Goal: Task Accomplishment & Management: Use online tool/utility

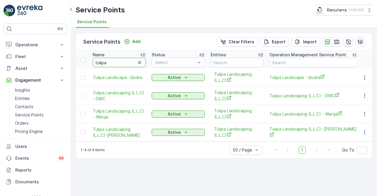
click at [367, 72] on td at bounding box center [365, 77] width 16 height 18
click at [365, 79] on icon "button" at bounding box center [365, 78] width 6 height 6
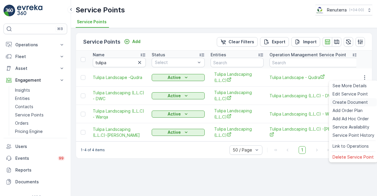
click at [349, 101] on span "Create Document" at bounding box center [350, 102] width 35 height 6
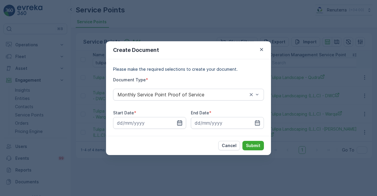
click at [183, 124] on icon "button" at bounding box center [180, 123] width 6 height 6
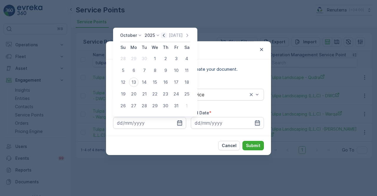
click at [165, 35] on icon "button" at bounding box center [164, 35] width 6 height 6
click at [167, 35] on icon "button" at bounding box center [170, 35] width 6 height 6
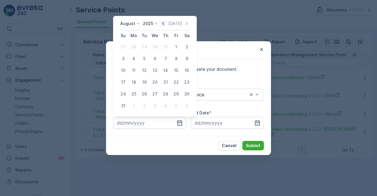
click at [166, 21] on icon "button" at bounding box center [163, 24] width 6 height 6
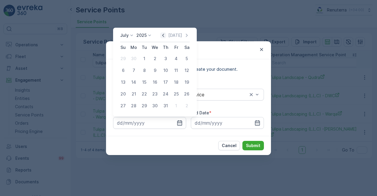
click at [167, 32] on div "[DATE] [DATE] Su Mo Tu We Th Fr Sa 29 30 1 2 3 4 5 6 7 8 9 10 11 12 13 14 15 16…" at bounding box center [155, 72] width 84 height 89
click at [166, 34] on icon "button" at bounding box center [163, 35] width 6 height 6
click at [165, 36] on icon "button" at bounding box center [163, 35] width 6 height 6
click at [188, 35] on icon "button" at bounding box center [187, 35] width 6 height 6
click at [123, 58] on div "1" at bounding box center [123, 58] width 9 height 9
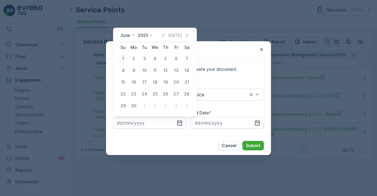
type input "[DATE]"
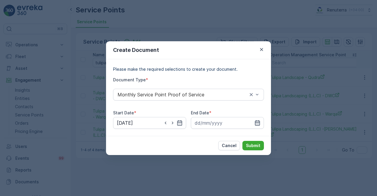
click at [259, 123] on icon "button" at bounding box center [258, 123] width 6 height 6
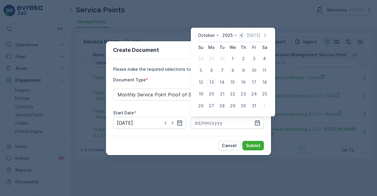
click at [242, 36] on icon "button" at bounding box center [242, 35] width 6 height 6
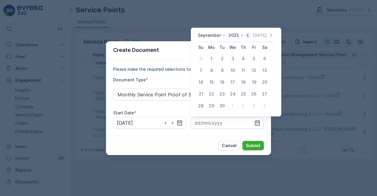
click at [246, 35] on icon "button" at bounding box center [248, 35] width 6 height 6
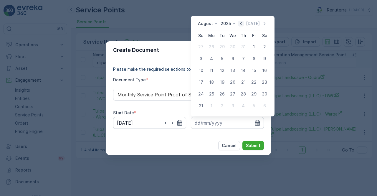
click at [243, 25] on icon "button" at bounding box center [241, 24] width 6 height 6
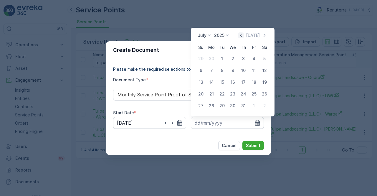
click at [241, 37] on icon "button" at bounding box center [241, 35] width 6 height 6
click at [213, 106] on div "30" at bounding box center [211, 105] width 9 height 9
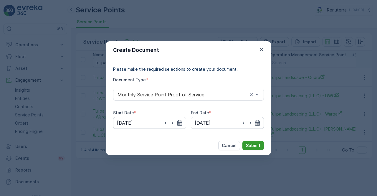
click at [248, 143] on p "Submit" at bounding box center [253, 146] width 14 height 6
click at [257, 122] on icon "button" at bounding box center [257, 122] width 5 height 5
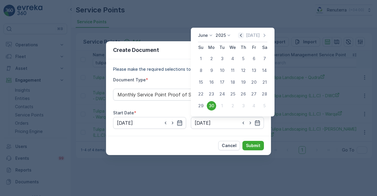
click at [242, 34] on icon "button" at bounding box center [241, 35] width 6 height 6
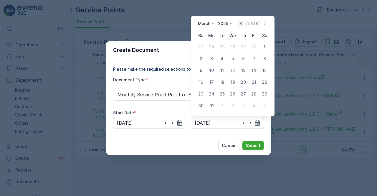
click at [242, 24] on icon "button" at bounding box center [241, 24] width 6 height 6
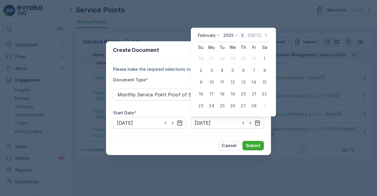
click at [245, 34] on icon "button" at bounding box center [243, 35] width 6 height 6
drag, startPoint x: 255, startPoint y: 106, endPoint x: 252, endPoint y: 125, distance: 19.1
click at [255, 106] on div "31" at bounding box center [253, 105] width 9 height 9
type input "[DATE]"
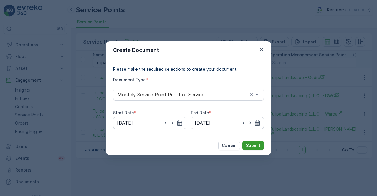
click at [254, 145] on p "Submit" at bounding box center [253, 146] width 14 height 6
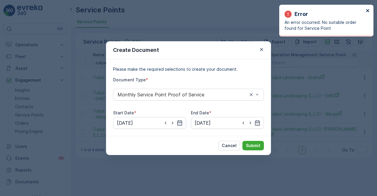
click at [367, 11] on icon "close" at bounding box center [368, 10] width 4 height 5
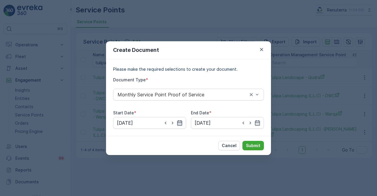
click at [181, 122] on icon "button" at bounding box center [180, 122] width 5 height 5
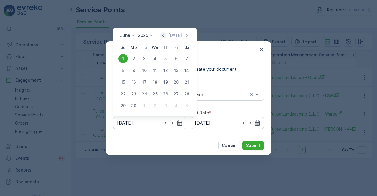
click at [165, 33] on icon "button" at bounding box center [163, 35] width 6 height 6
click at [165, 35] on icon "button" at bounding box center [163, 35] width 6 height 6
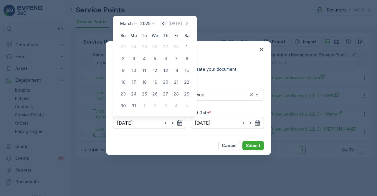
click at [166, 22] on icon "button" at bounding box center [163, 24] width 6 height 6
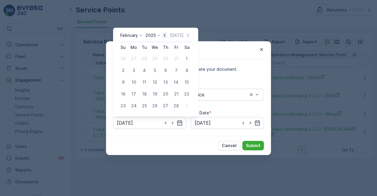
click at [168, 34] on icon "button" at bounding box center [165, 35] width 6 height 6
click at [156, 57] on div "1" at bounding box center [154, 58] width 9 height 9
type input "[DATE]"
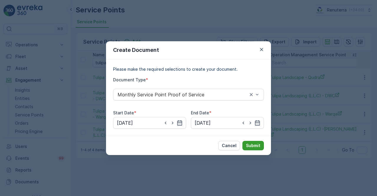
click at [253, 146] on p "Submit" at bounding box center [253, 146] width 14 height 6
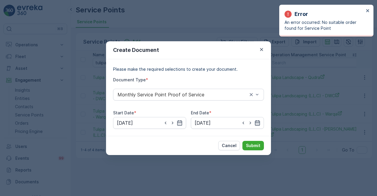
click at [258, 122] on icon "button" at bounding box center [258, 123] width 6 height 6
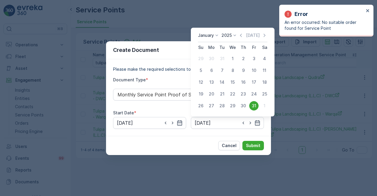
click at [253, 108] on div "31" at bounding box center [253, 105] width 9 height 9
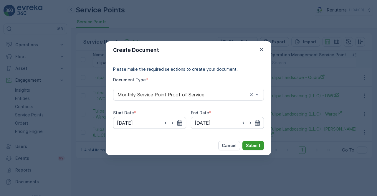
click at [254, 144] on p "Submit" at bounding box center [253, 146] width 14 height 6
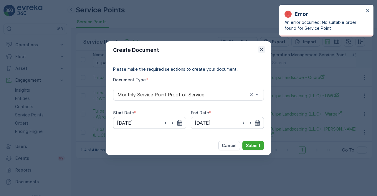
click at [263, 50] on icon "button" at bounding box center [262, 50] width 6 height 6
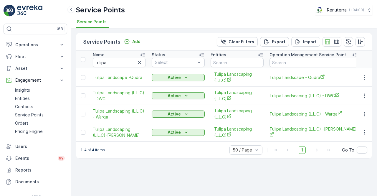
click at [373, 97] on div "Service Points Add Clear Filters Export Import Name tulipa Status Select Entiti…" at bounding box center [224, 112] width 306 height 168
click at [364, 97] on icon "button" at bounding box center [365, 96] width 6 height 6
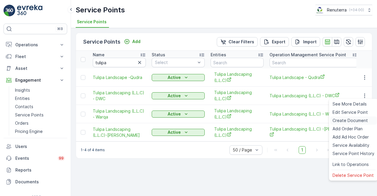
click at [345, 121] on span "Create Document" at bounding box center [350, 121] width 35 height 6
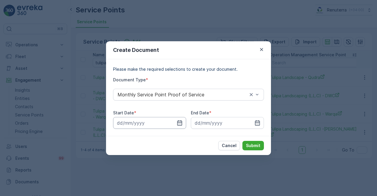
click at [183, 125] on input at bounding box center [149, 123] width 73 height 12
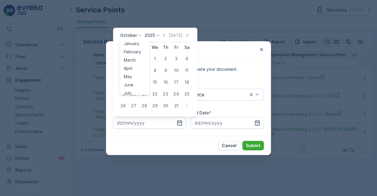
click at [138, 35] on icon at bounding box center [140, 35] width 6 height 6
click at [137, 45] on span "January" at bounding box center [132, 44] width 16 height 6
drag, startPoint x: 150, startPoint y: 59, endPoint x: 153, endPoint y: 58, distance: 3.3
click at [153, 58] on div "1" at bounding box center [154, 58] width 9 height 9
type input "[DATE]"
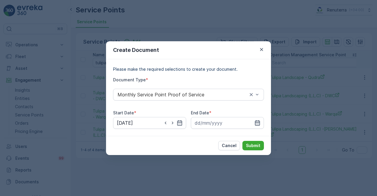
click at [257, 123] on icon "button" at bounding box center [258, 123] width 6 height 6
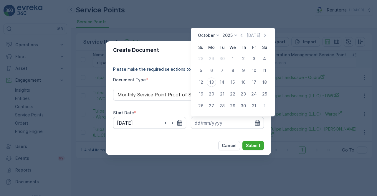
click at [215, 34] on icon at bounding box center [218, 35] width 6 height 6
click at [214, 45] on span "January" at bounding box center [210, 44] width 16 height 6
click at [255, 105] on div "31" at bounding box center [253, 105] width 9 height 9
type input "[DATE]"
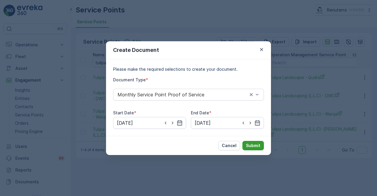
click at [257, 147] on p "Submit" at bounding box center [253, 146] width 14 height 6
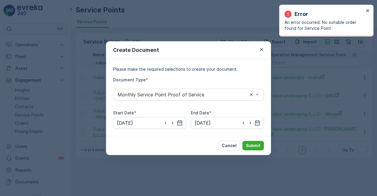
click at [286, 123] on div "Create Document Please make the required selections to create your document. Do…" at bounding box center [188, 98] width 377 height 196
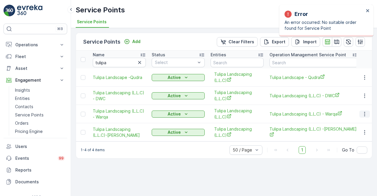
click at [361, 116] on button "button" at bounding box center [365, 114] width 11 height 7
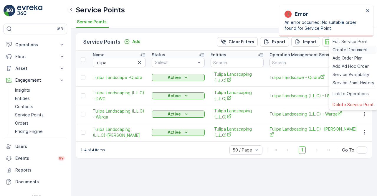
click at [341, 50] on span "Create Document" at bounding box center [350, 50] width 35 height 6
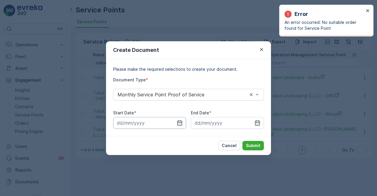
click at [174, 122] on input at bounding box center [149, 123] width 73 height 12
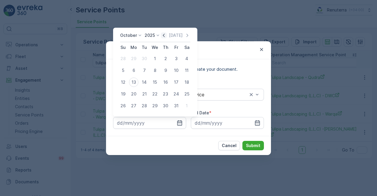
click at [165, 32] on icon "button" at bounding box center [164, 35] width 6 height 6
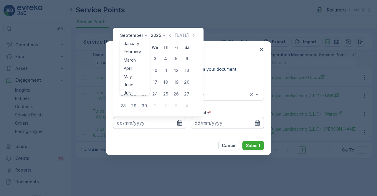
click at [147, 33] on icon at bounding box center [146, 35] width 6 height 6
click at [138, 44] on span "January" at bounding box center [132, 44] width 16 height 6
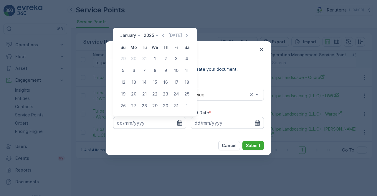
drag, startPoint x: 150, startPoint y: 58, endPoint x: 157, endPoint y: 59, distance: 6.8
click at [156, 59] on button "1" at bounding box center [155, 58] width 11 height 11
type input "[DATE]"
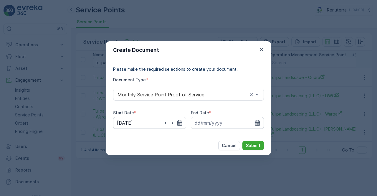
click at [256, 120] on icon "button" at bounding box center [258, 123] width 6 height 6
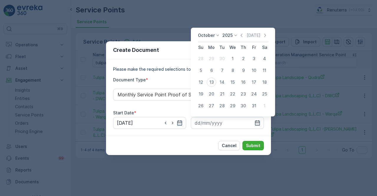
click at [220, 36] on div "[DATE]" at bounding box center [218, 35] width 41 height 6
click at [217, 36] on icon at bounding box center [218, 35] width 6 height 6
click at [215, 45] on span "January" at bounding box center [210, 44] width 16 height 6
click at [252, 106] on div "31" at bounding box center [253, 105] width 9 height 9
type input "[DATE]"
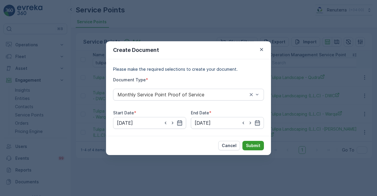
click at [262, 148] on button "Submit" at bounding box center [254, 145] width 22 height 9
